Goal: Register for event/course

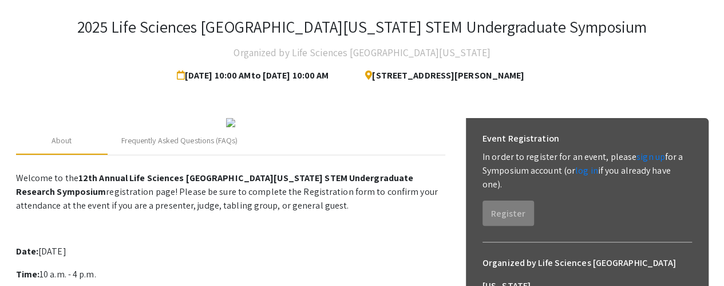
scroll to position [114, 0]
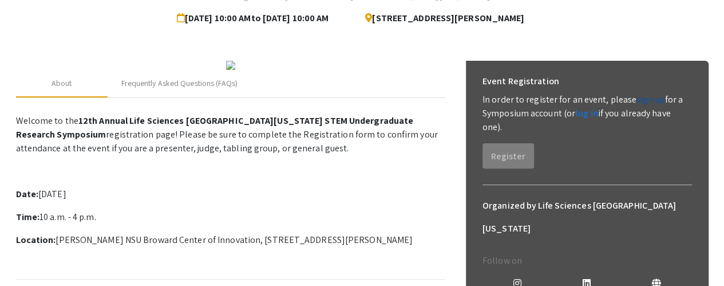
click at [645, 98] on link "sign up" at bounding box center [651, 99] width 29 height 12
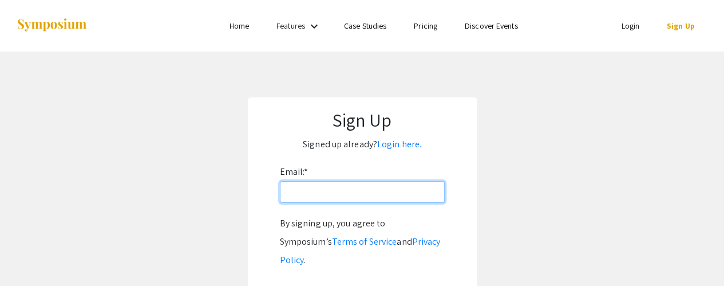
click at [327, 192] on input "Email: *" at bounding box center [362, 192] width 165 height 22
type input "[EMAIL_ADDRESS][DOMAIN_NAME]"
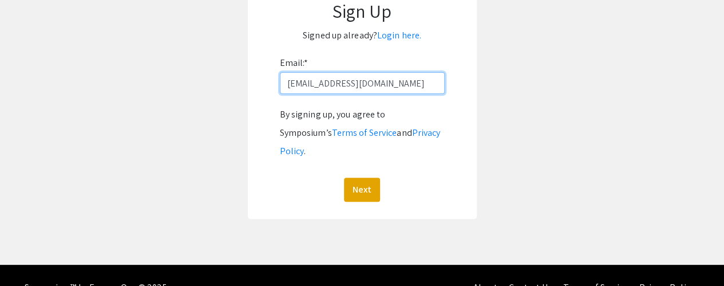
scroll to position [114, 0]
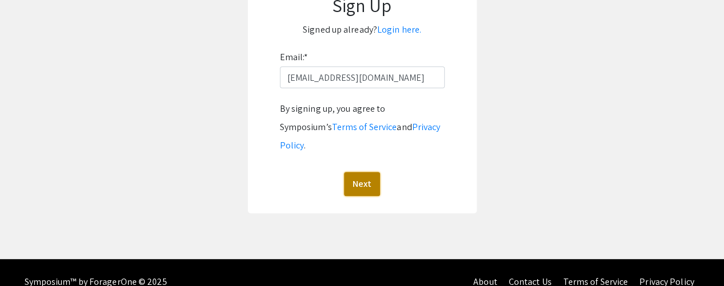
click at [365, 172] on button "Next" at bounding box center [362, 184] width 36 height 24
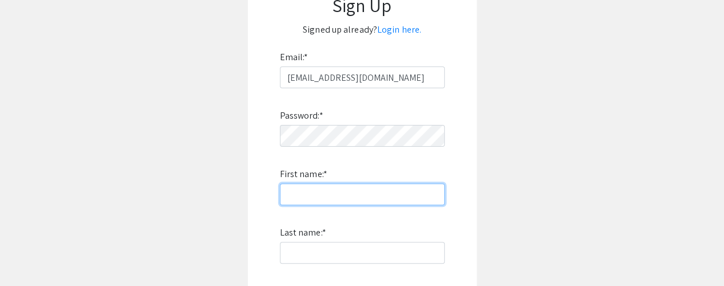
click at [364, 191] on input "First name: *" at bounding box center [362, 194] width 165 height 22
type input "[PERSON_NAME]"
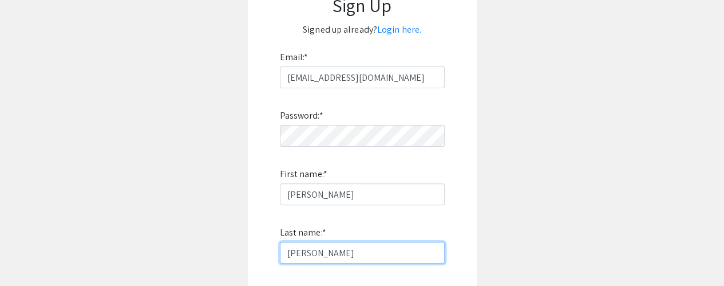
drag, startPoint x: 314, startPoint y: 255, endPoint x: 277, endPoint y: 255, distance: 36.6
click at [277, 255] on form "Email: * ecarpiom@nova.edu Password: * First name: * Emilio Last name: * Munoz …" at bounding box center [362, 218] width 206 height 341
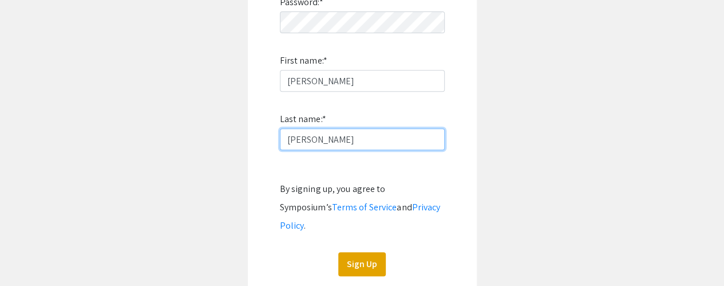
scroll to position [308, 0]
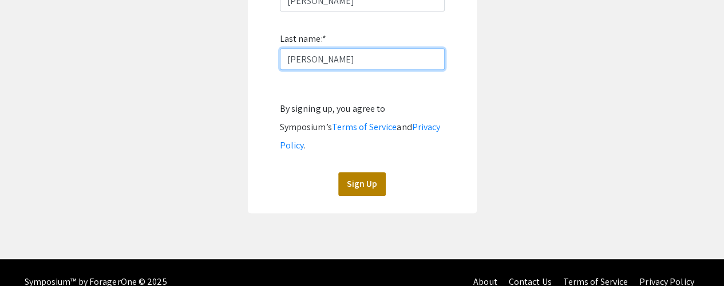
type input "[PERSON_NAME]"
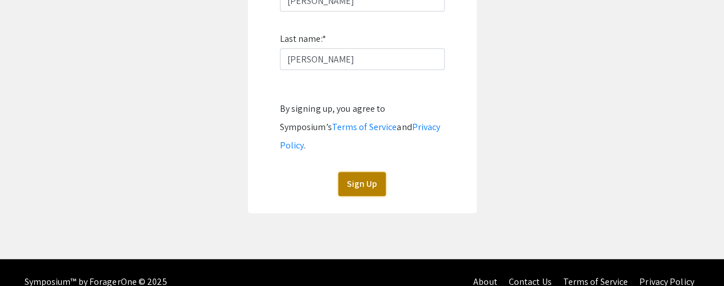
click at [366, 172] on button "Sign Up" at bounding box center [362, 184] width 48 height 24
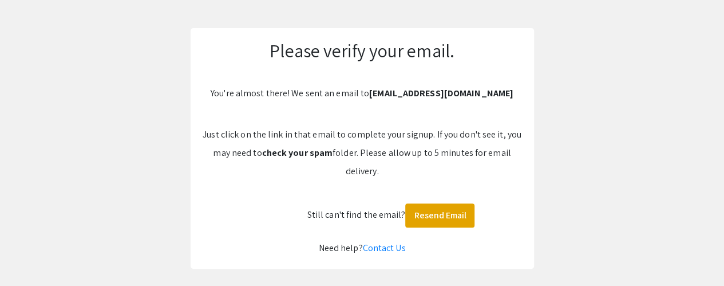
scroll to position [29, 0]
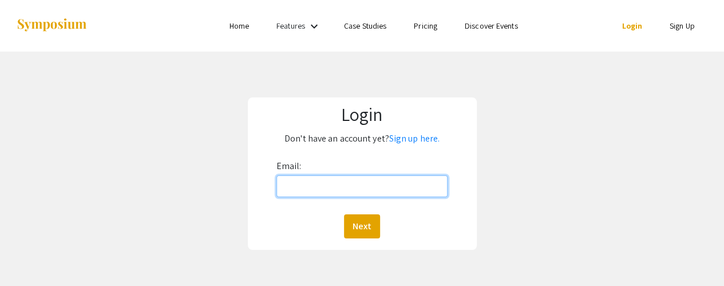
click at [309, 187] on input "Email:" at bounding box center [363, 186] width 172 height 22
type input "[EMAIL_ADDRESS][DOMAIN_NAME]"
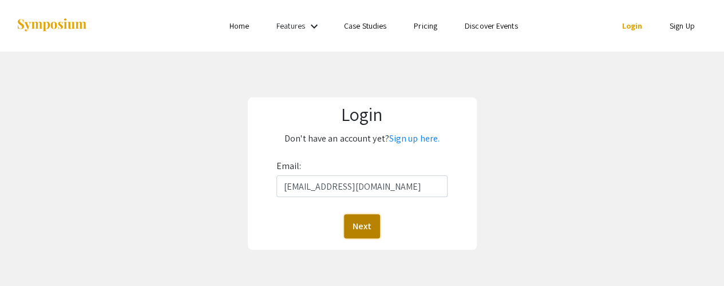
click at [364, 231] on button "Next" at bounding box center [362, 226] width 36 height 24
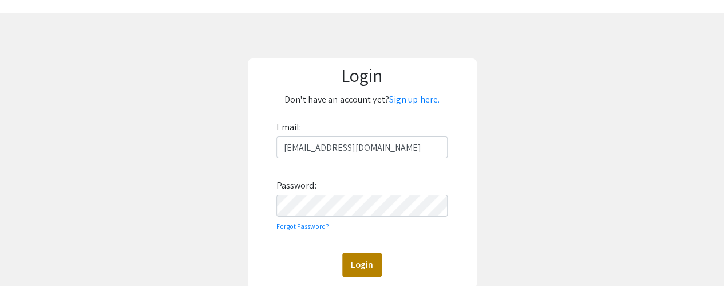
scroll to position [57, 0]
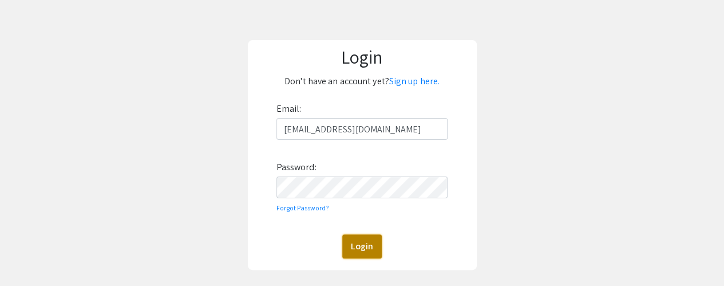
click at [359, 248] on button "Login" at bounding box center [362, 246] width 40 height 24
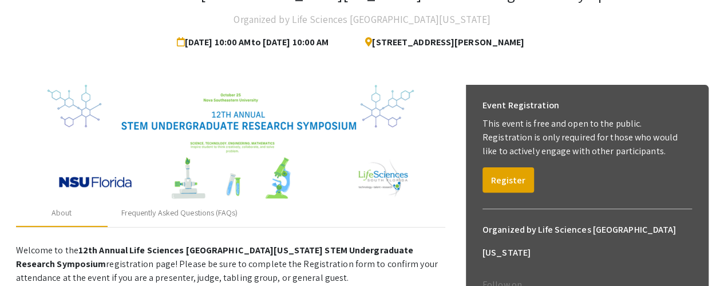
scroll to position [114, 0]
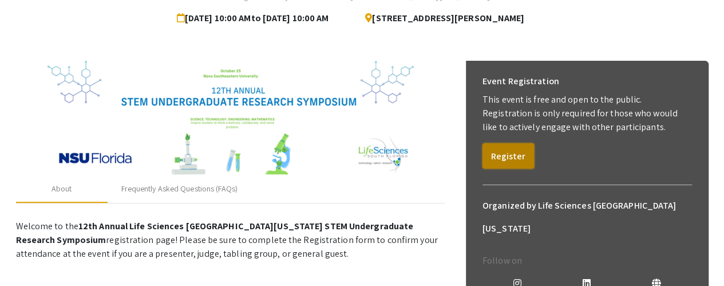
click at [503, 159] on button "Register" at bounding box center [509, 155] width 52 height 25
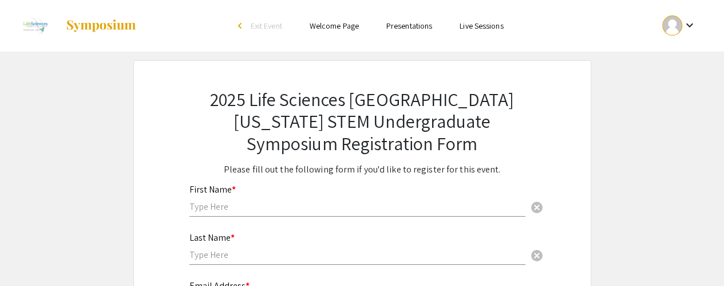
click at [230, 199] on div "First Name * cancel" at bounding box center [357, 195] width 336 height 44
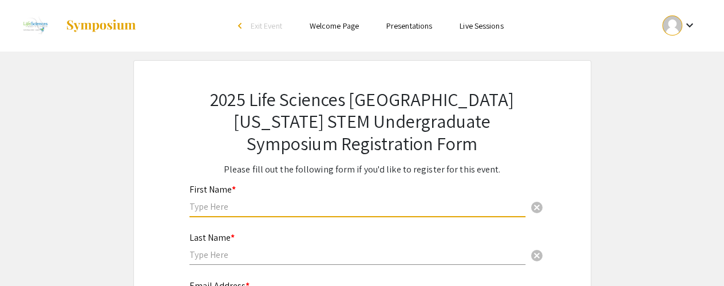
click at [227, 206] on input "text" at bounding box center [357, 206] width 336 height 12
click at [227, 208] on input "text" at bounding box center [357, 206] width 336 height 12
type input "[PERSON_NAME]"
click at [213, 250] on input "text" at bounding box center [357, 254] width 336 height 12
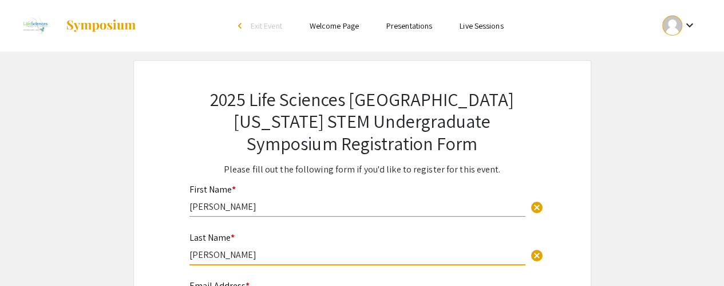
click at [192, 256] on input "[PERSON_NAME]" at bounding box center [357, 254] width 336 height 12
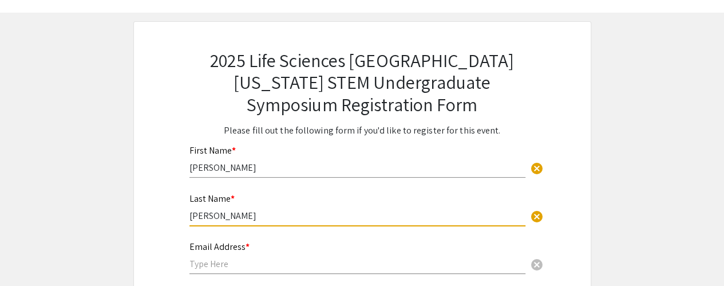
scroll to position [57, 0]
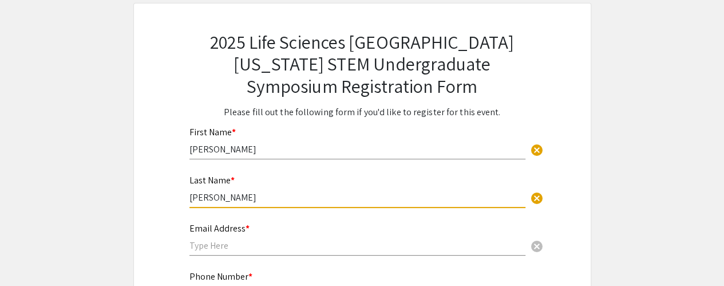
type input "[PERSON_NAME]"
click at [223, 247] on input "text" at bounding box center [357, 245] width 336 height 12
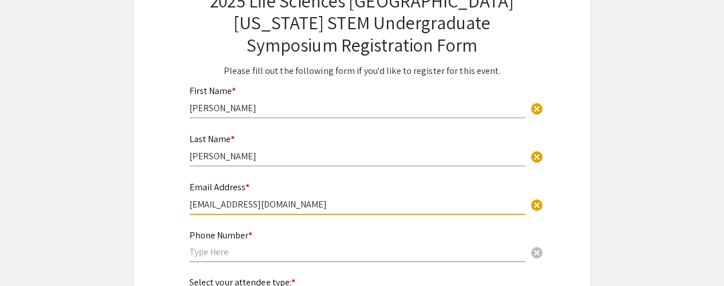
scroll to position [114, 0]
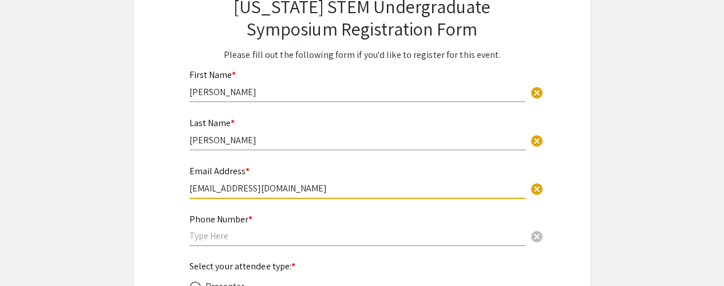
type input "[EMAIL_ADDRESS][DOMAIN_NAME]"
click at [236, 240] on input "text" at bounding box center [357, 236] width 336 height 12
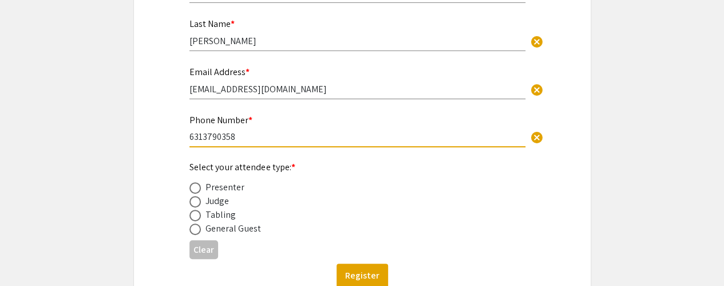
scroll to position [229, 0]
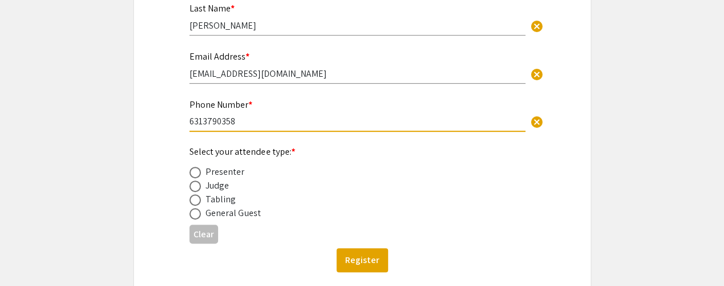
type input "6313790358"
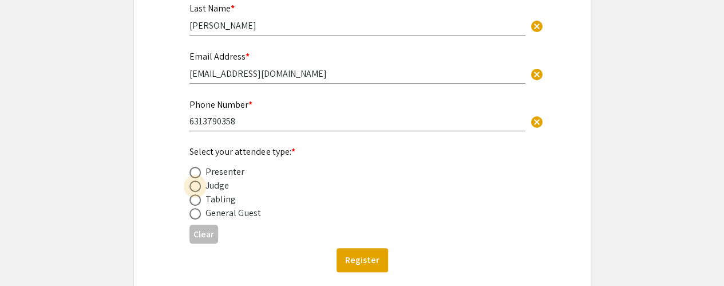
click at [194, 191] on span at bounding box center [194, 185] width 11 height 11
click at [194, 191] on input "radio" at bounding box center [194, 185] width 11 height 11
radio input "true"
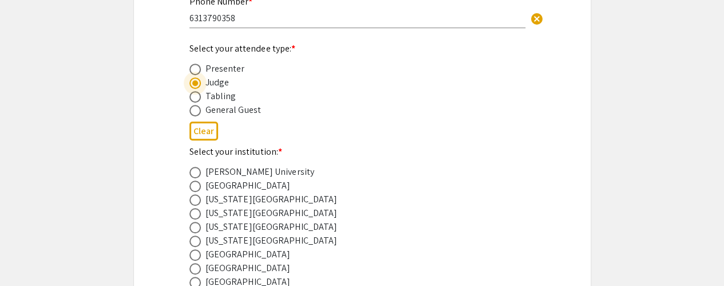
scroll to position [343, 0]
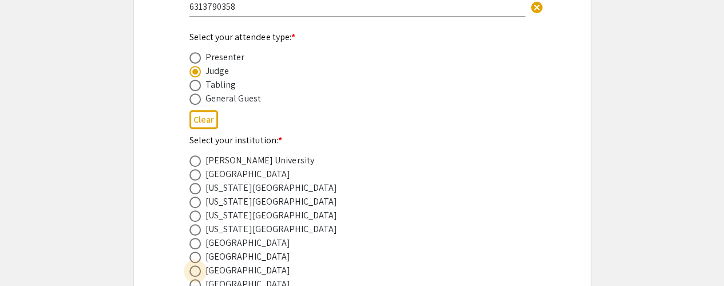
click at [199, 272] on span at bounding box center [194, 270] width 11 height 11
click at [199, 272] on input "radio" at bounding box center [194, 270] width 11 height 11
radio input "true"
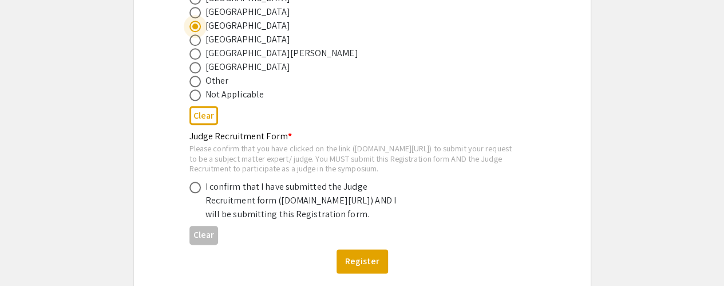
scroll to position [572, 0]
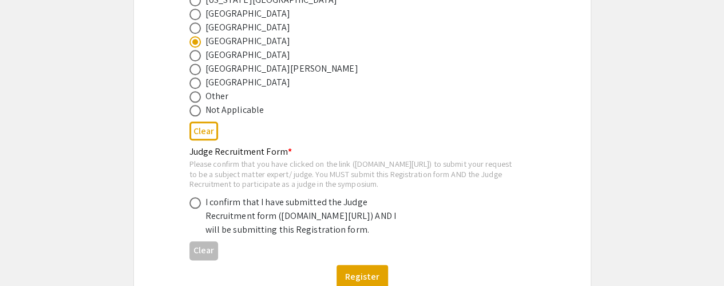
click at [303, 175] on div "Please confirm that you have clicked on the link ([DOMAIN_NAME][URL]) to submit…" at bounding box center [352, 174] width 327 height 30
click at [303, 176] on div "Please confirm that you have clicked on the link ([DOMAIN_NAME][URL]) to submit…" at bounding box center [352, 174] width 327 height 30
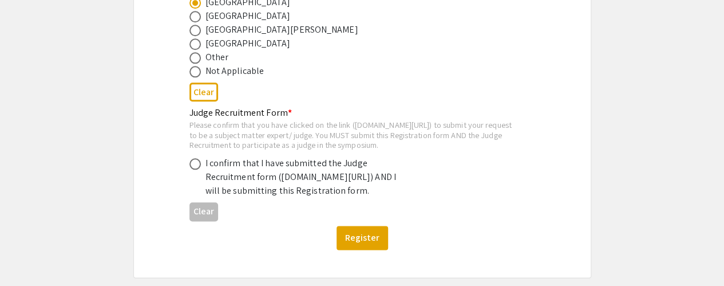
scroll to position [630, 0]
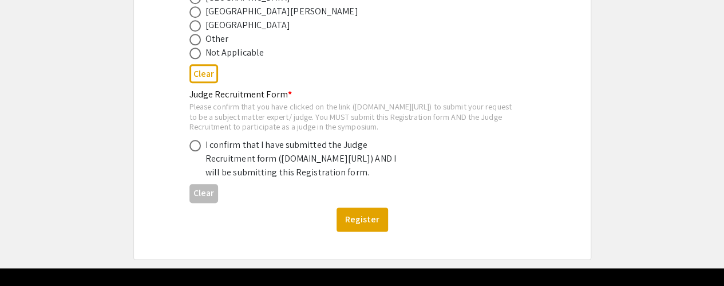
click at [332, 179] on div "I confirm that I have submitted the Judge Recruitment form ([DOMAIN_NAME][URL])…" at bounding box center [306, 158] width 200 height 41
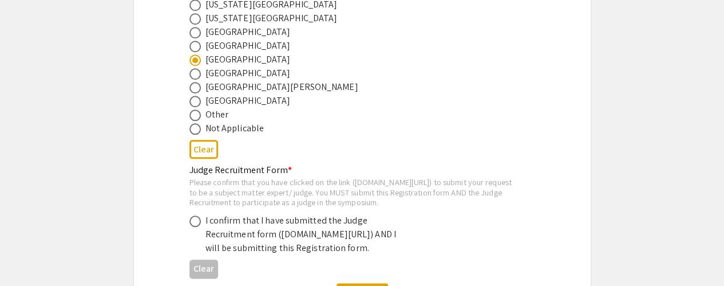
scroll to position [572, 0]
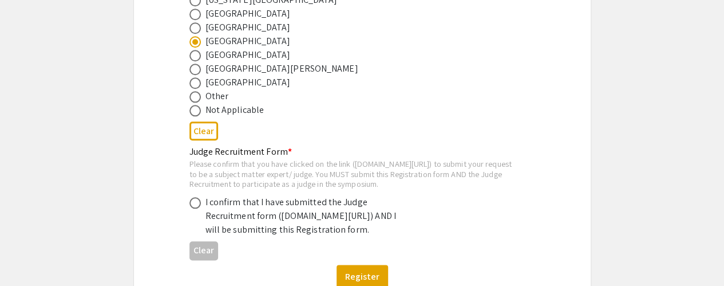
click at [302, 175] on div "Please confirm that you have clicked on the link ([DOMAIN_NAME][URL]) to submit…" at bounding box center [352, 174] width 327 height 30
click at [197, 174] on div "Please confirm that you have clicked on the link ([DOMAIN_NAME][URL]) to submit…" at bounding box center [352, 174] width 327 height 30
click at [226, 175] on div "Please confirm that you have clicked on the link ([DOMAIN_NAME][URL]) to submit…" at bounding box center [352, 174] width 327 height 30
click at [253, 180] on div "Please confirm that you have clicked on the link ([DOMAIN_NAME][URL]) to submit…" at bounding box center [352, 174] width 327 height 30
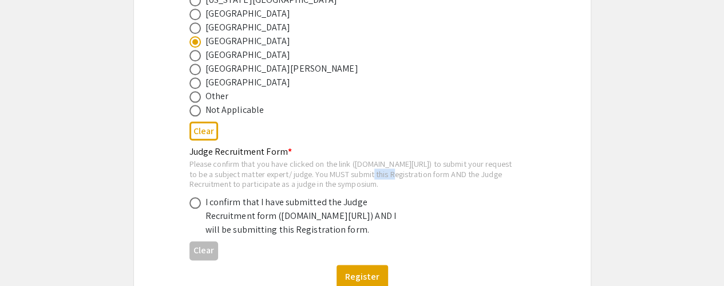
click at [253, 180] on div "Please confirm that you have clicked on the link ([DOMAIN_NAME][URL]) to submit…" at bounding box center [352, 174] width 327 height 30
click at [357, 144] on div "Clear" at bounding box center [362, 131] width 346 height 28
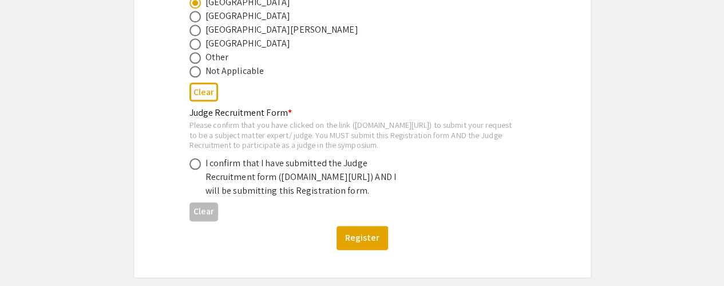
scroll to position [630, 0]
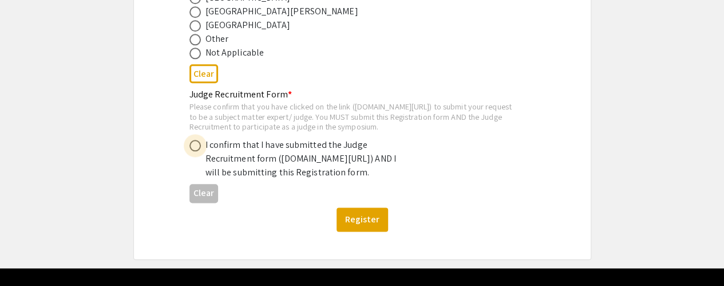
click at [193, 151] on span at bounding box center [194, 145] width 11 height 11
click at [193, 151] on input "radio" at bounding box center [194, 145] width 11 height 11
radio input "true"
click at [218, 179] on div "I confirm that I have submitted the Judge Recruitment form ([DOMAIN_NAME][URL])…" at bounding box center [306, 158] width 200 height 41
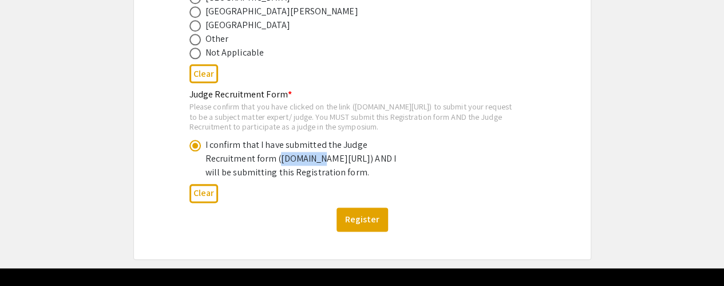
click at [218, 179] on div "I confirm that I have submitted the Judge Recruitment form ([DOMAIN_NAME][URL])…" at bounding box center [306, 158] width 200 height 41
click at [281, 171] on div "I confirm that I have submitted the Judge Recruitment form ([DOMAIN_NAME][URL])…" at bounding box center [306, 158] width 200 height 41
drag, startPoint x: 206, startPoint y: 184, endPoint x: 404, endPoint y: 200, distance: 198.7
click at [404, 179] on div "I confirm that I have submitted the Judge Recruitment form ([DOMAIN_NAME][URL])…" at bounding box center [306, 158] width 200 height 41
click at [410, 179] on div "I confirm that I have submitted the Judge Recruitment form ([DOMAIN_NAME][URL])…" at bounding box center [352, 158] width 327 height 41
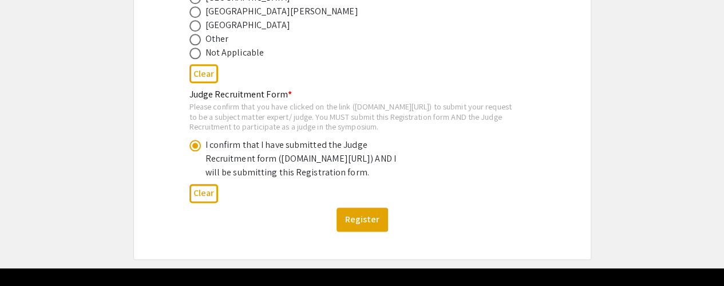
drag, startPoint x: 208, startPoint y: 183, endPoint x: 399, endPoint y: 193, distance: 190.9
click at [399, 179] on div "I confirm that I have submitted the Judge Recruitment form ([DOMAIN_NAME][URL])…" at bounding box center [306, 158] width 200 height 41
copy div "[DOMAIN_NAME][URL]"
click at [434, 207] on div "Clear" at bounding box center [362, 193] width 346 height 28
click at [372, 231] on button "Register" at bounding box center [363, 219] width 52 height 24
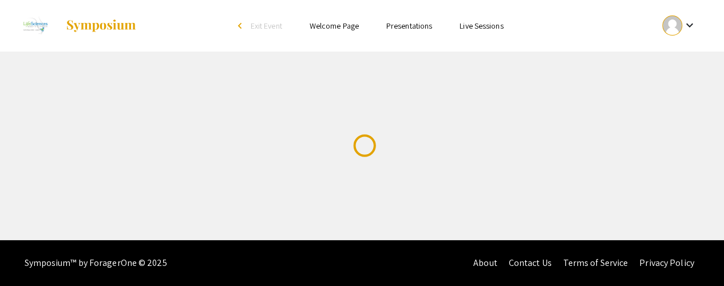
scroll to position [0, 0]
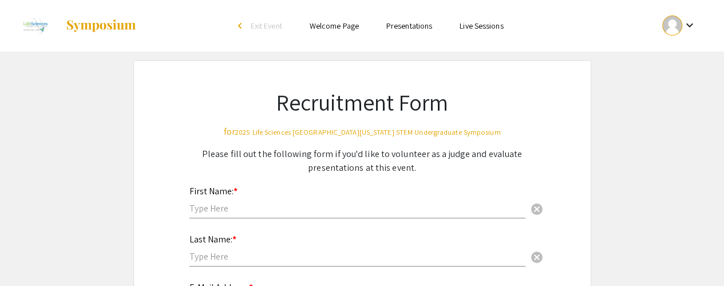
click at [210, 204] on input "text" at bounding box center [357, 208] width 336 height 12
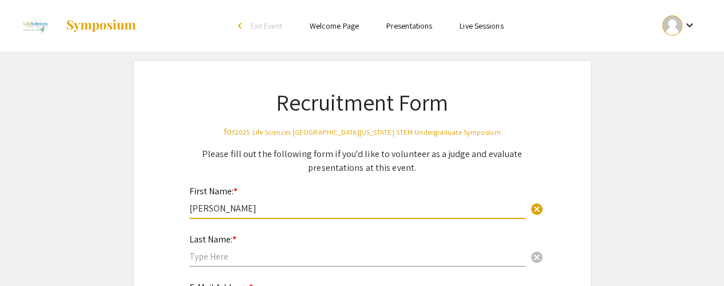
type input "[PERSON_NAME]"
click at [202, 256] on input "text" at bounding box center [357, 256] width 336 height 12
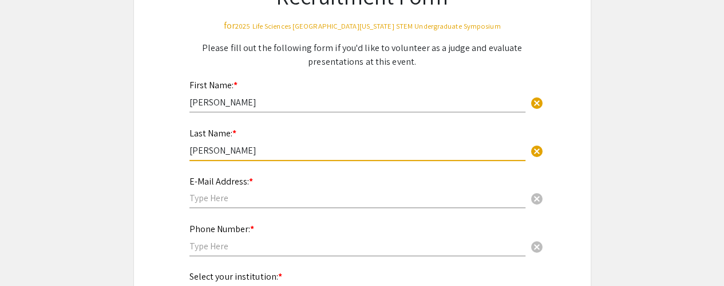
scroll to position [114, 0]
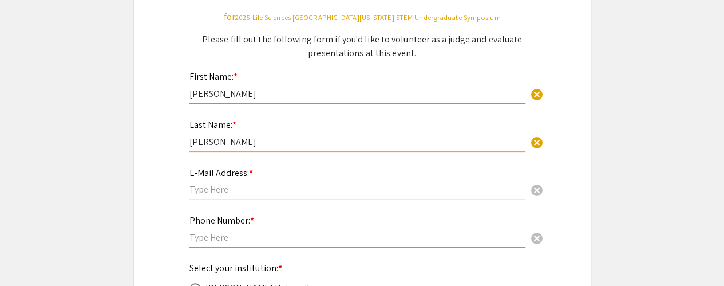
type input "[PERSON_NAME]"
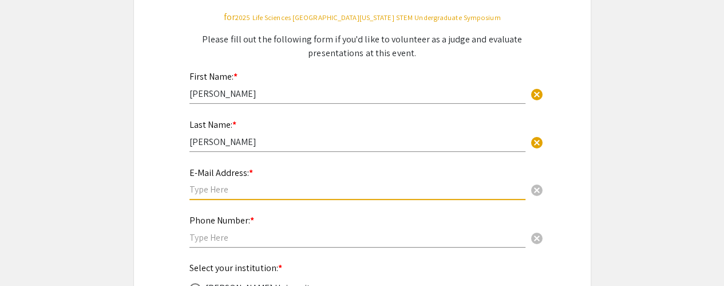
click at [219, 193] on input "text" at bounding box center [357, 189] width 336 height 12
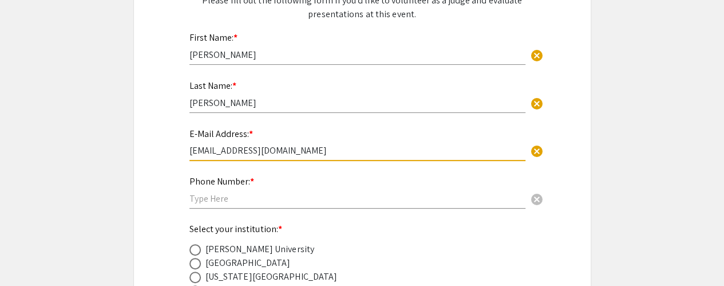
scroll to position [172, 0]
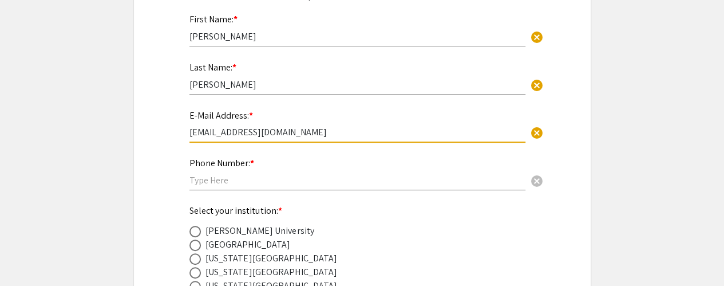
type input "ecarpiom@nova.es"
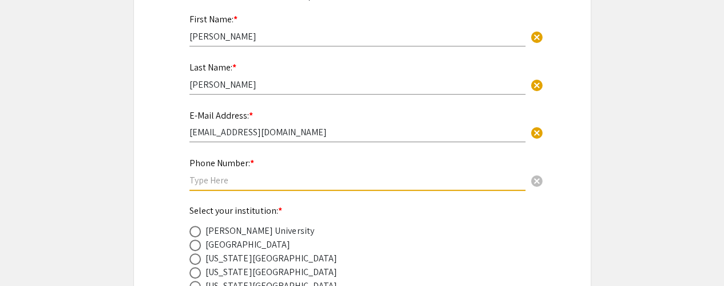
click at [222, 182] on input "text" at bounding box center [357, 180] width 336 height 12
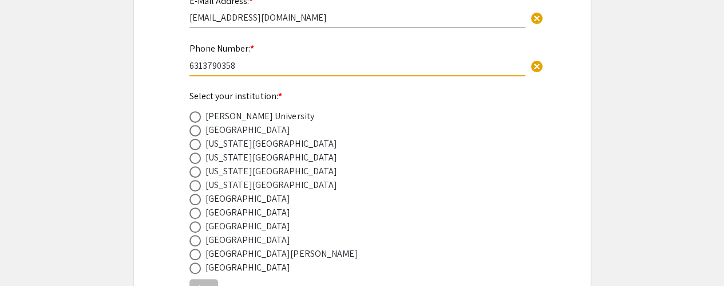
scroll to position [343, 0]
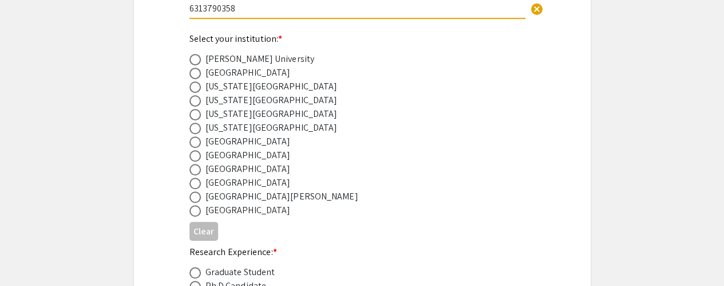
type input "6313790358"
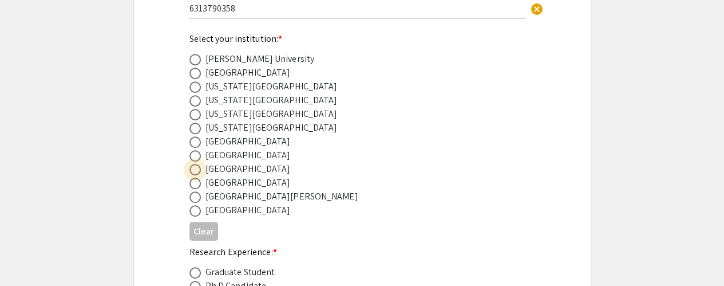
click at [197, 171] on span at bounding box center [194, 169] width 11 height 11
click at [197, 171] on input "radio" at bounding box center [194, 169] width 11 height 11
radio input "true"
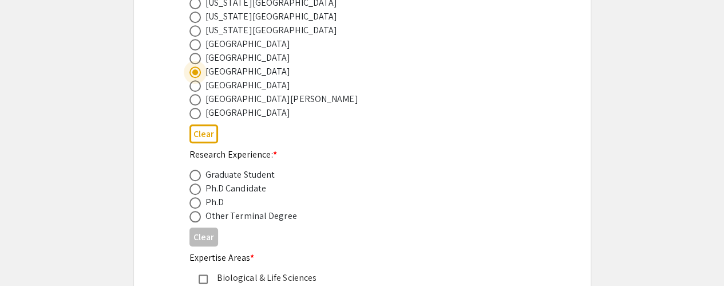
scroll to position [458, 0]
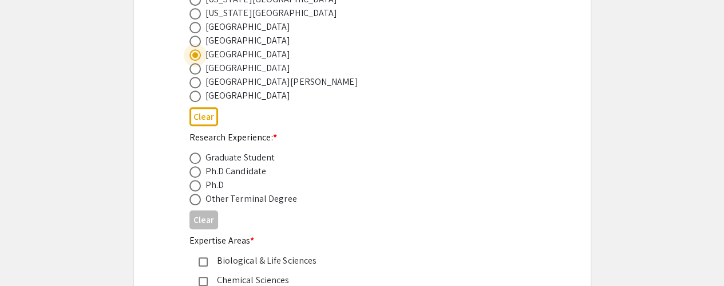
click at [193, 187] on span at bounding box center [194, 185] width 11 height 11
click at [193, 187] on input "radio" at bounding box center [194, 185] width 11 height 11
radio input "true"
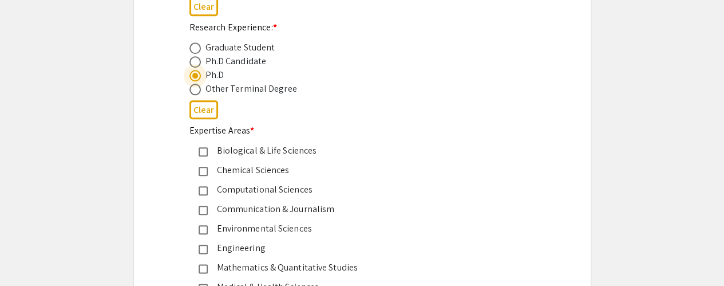
scroll to position [572, 0]
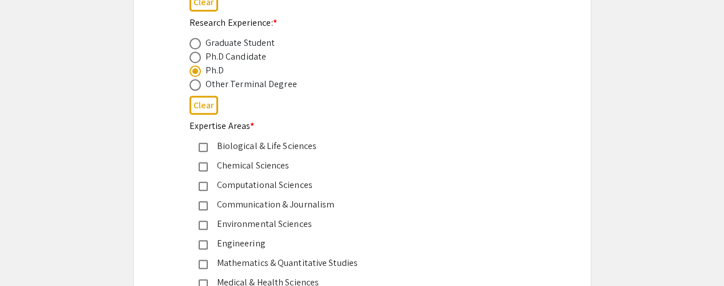
click at [203, 148] on mat-pseudo-checkbox at bounding box center [203, 147] width 9 height 9
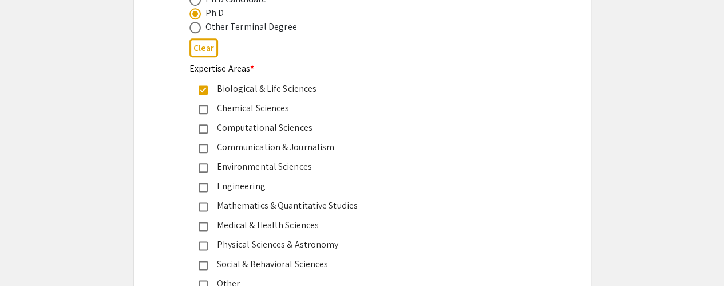
click at [202, 227] on mat-pseudo-checkbox at bounding box center [203, 226] width 9 height 9
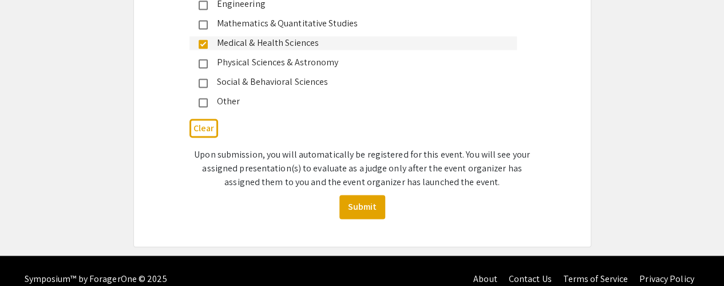
scroll to position [827, 0]
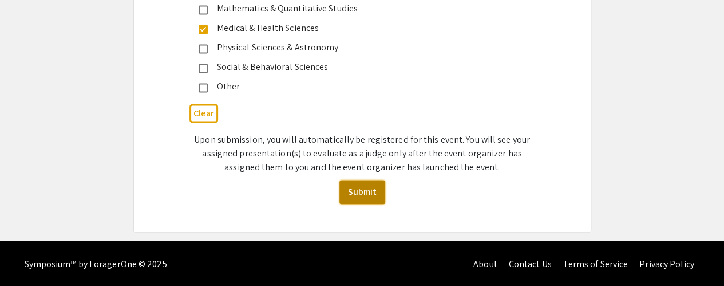
click at [362, 194] on button "Submit" at bounding box center [362, 192] width 46 height 24
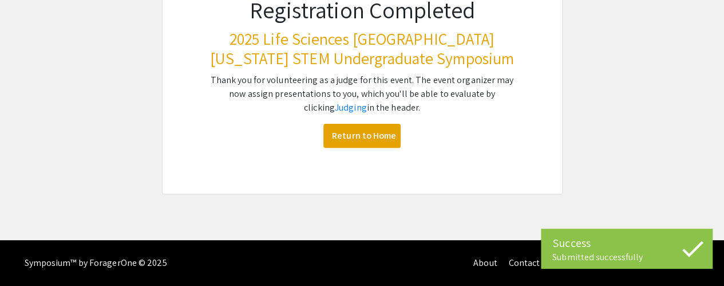
scroll to position [147, 0]
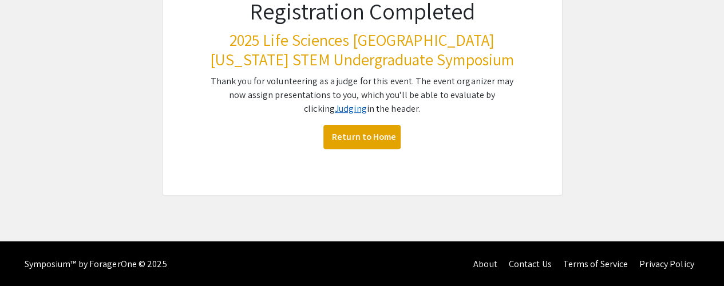
click at [345, 111] on link "Judging" at bounding box center [351, 108] width 32 height 12
